Goal: Information Seeking & Learning: Understand process/instructions

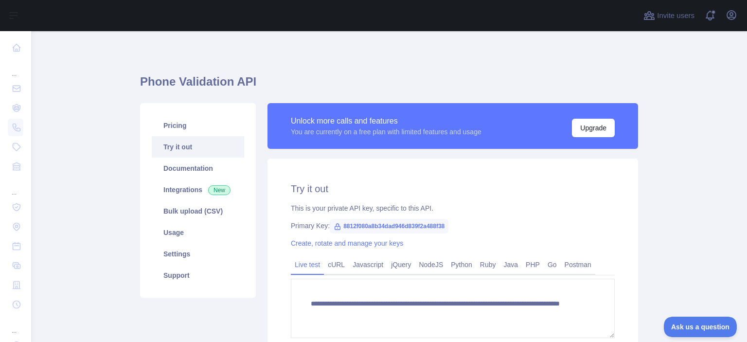
click at [441, 40] on div "**********" at bounding box center [389, 246] width 498 height 431
drag, startPoint x: 167, startPoint y: 82, endPoint x: 258, endPoint y: 80, distance: 90.5
click at [258, 80] on h1 "Phone Validation API" at bounding box center [389, 85] width 498 height 23
click at [281, 74] on h1 "Phone Validation API" at bounding box center [389, 85] width 498 height 23
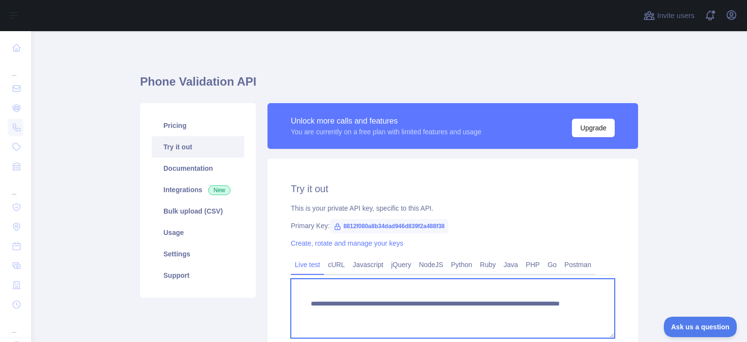
drag, startPoint x: 475, startPoint y: 310, endPoint x: 560, endPoint y: 320, distance: 85.2
click at [560, 320] on textarea "**********" at bounding box center [453, 308] width 324 height 59
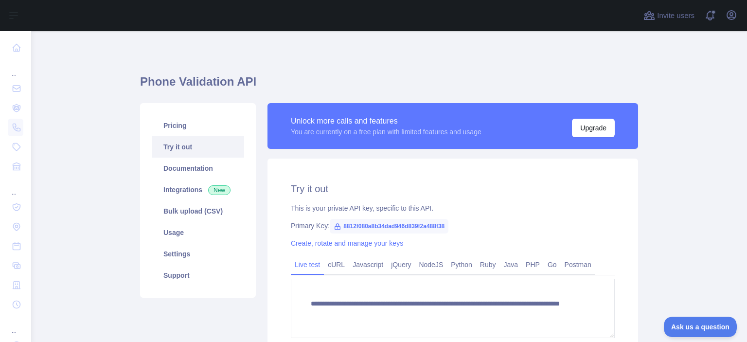
drag, startPoint x: 549, startPoint y: 316, endPoint x: 478, endPoint y: 223, distance: 116.9
click at [478, 223] on div "Primary Key: 8812f080a8b34dad946d839f2a488f38" at bounding box center [453, 226] width 324 height 10
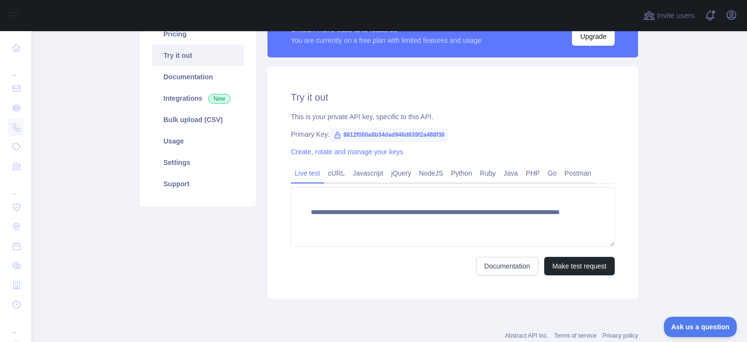
scroll to position [96, 0]
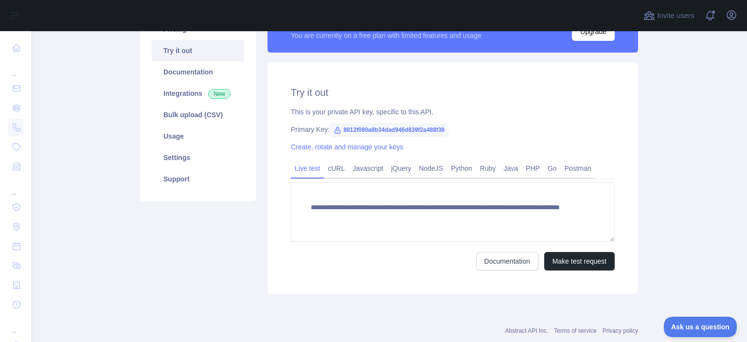
click at [191, 95] on link "Integrations New" at bounding box center [198, 93] width 92 height 21
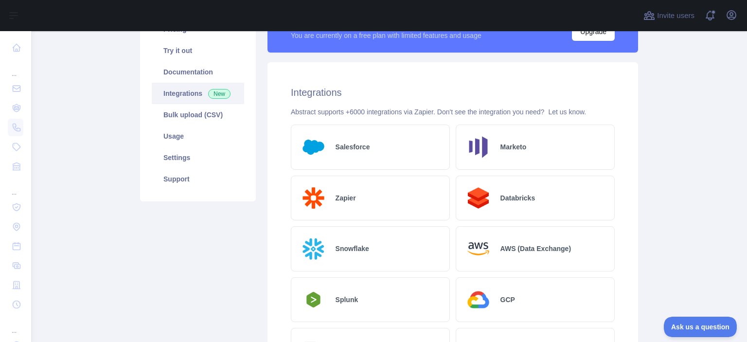
click at [190, 72] on link "Documentation" at bounding box center [198, 71] width 92 height 21
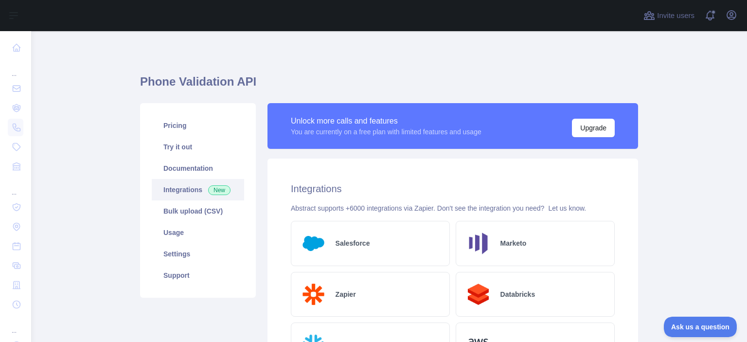
click at [181, 119] on link "Pricing" at bounding box center [198, 125] width 92 height 21
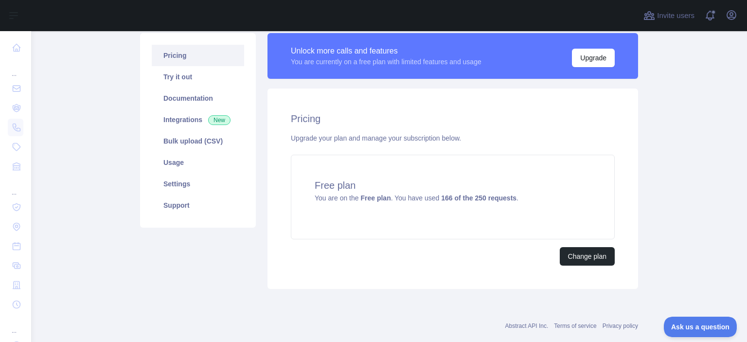
scroll to position [88, 0]
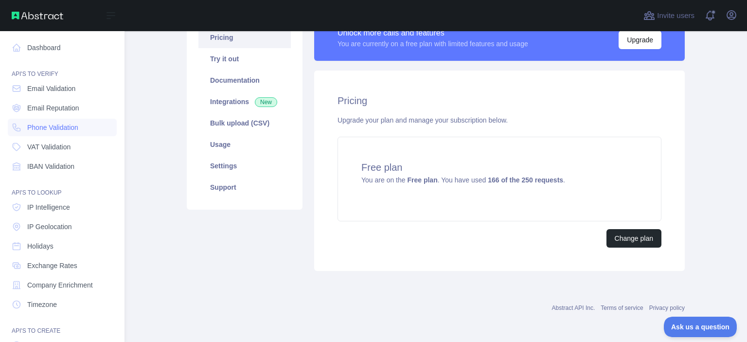
click at [64, 126] on span "Phone Validation" at bounding box center [52, 128] width 51 height 10
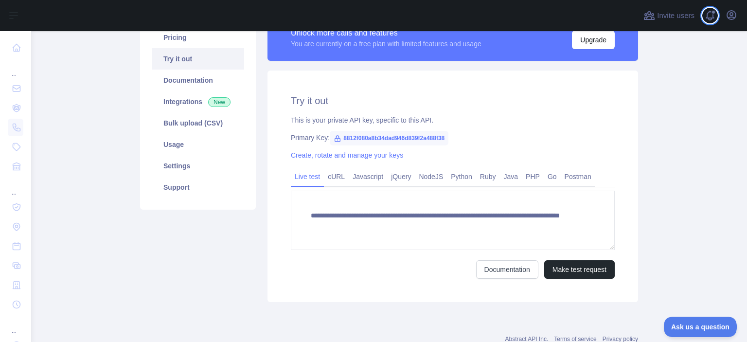
click at [714, 13] on span at bounding box center [713, 12] width 5 height 5
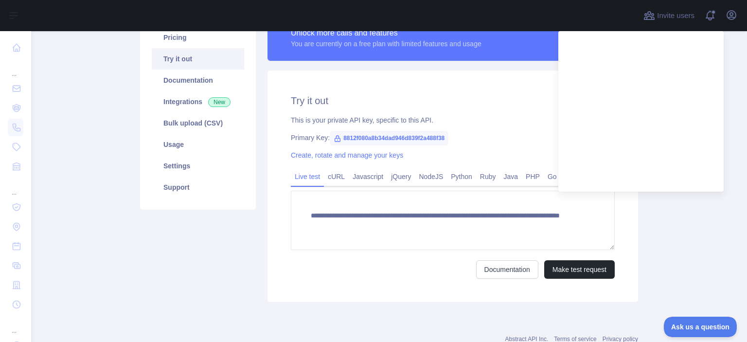
click at [687, 193] on main "**********" at bounding box center [389, 186] width 716 height 311
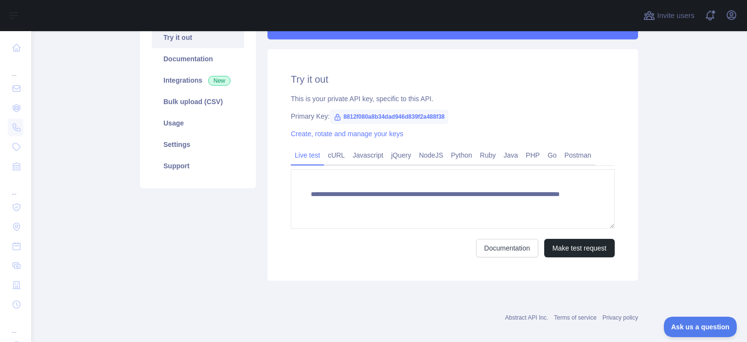
scroll to position [119, 0]
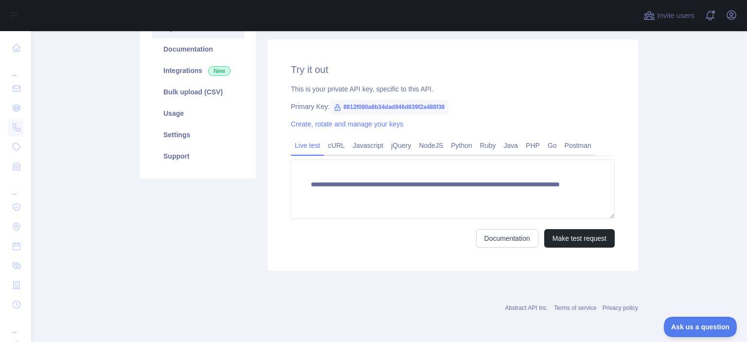
click at [457, 147] on link "Python" at bounding box center [461, 146] width 29 height 16
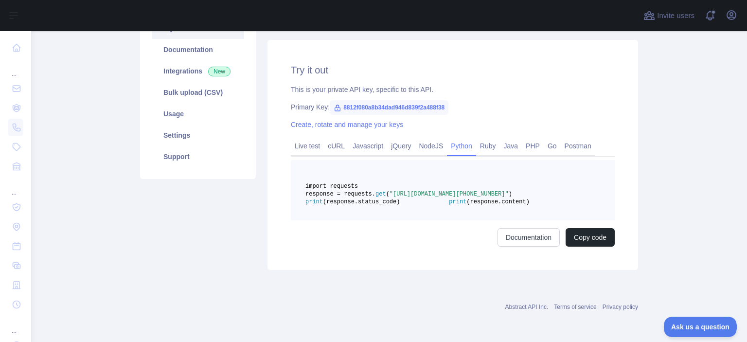
click at [573, 145] on link "Postman" at bounding box center [578, 146] width 35 height 16
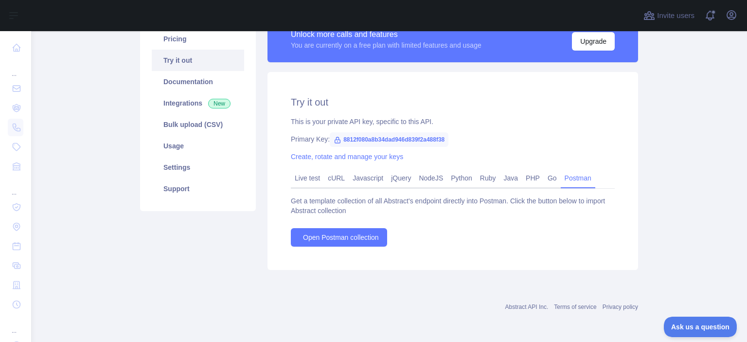
scroll to position [87, 0]
click at [329, 177] on link "cURL" at bounding box center [336, 178] width 25 height 16
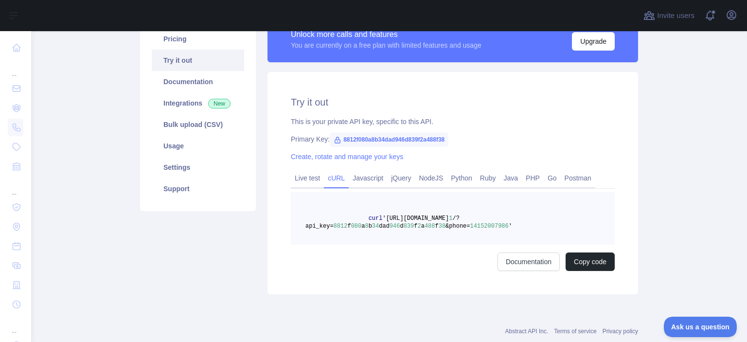
click at [461, 179] on link "Python" at bounding box center [461, 178] width 29 height 16
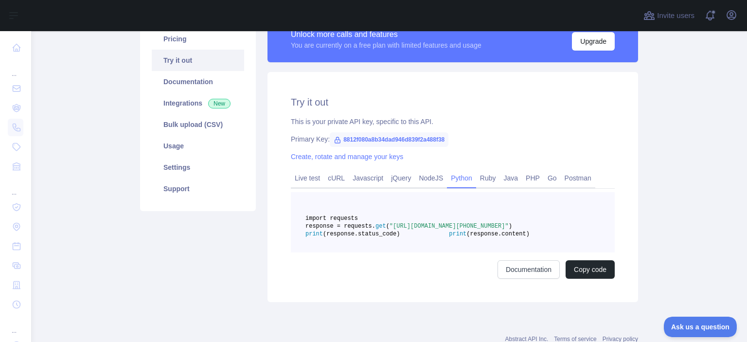
drag, startPoint x: 486, startPoint y: 242, endPoint x: 442, endPoint y: 224, distance: 47.3
click at [451, 229] on span ""[URL][DOMAIN_NAME][PHONE_NUMBER]"" at bounding box center [448, 226] width 119 height 7
click at [319, 176] on div "Live test cURL Javascript jQuery NodeJS Python Ruby Java PHP Go Postman" at bounding box center [453, 178] width 324 height 19
click at [303, 176] on link "Live test" at bounding box center [307, 178] width 33 height 16
